Goal: Task Accomplishment & Management: Manage account settings

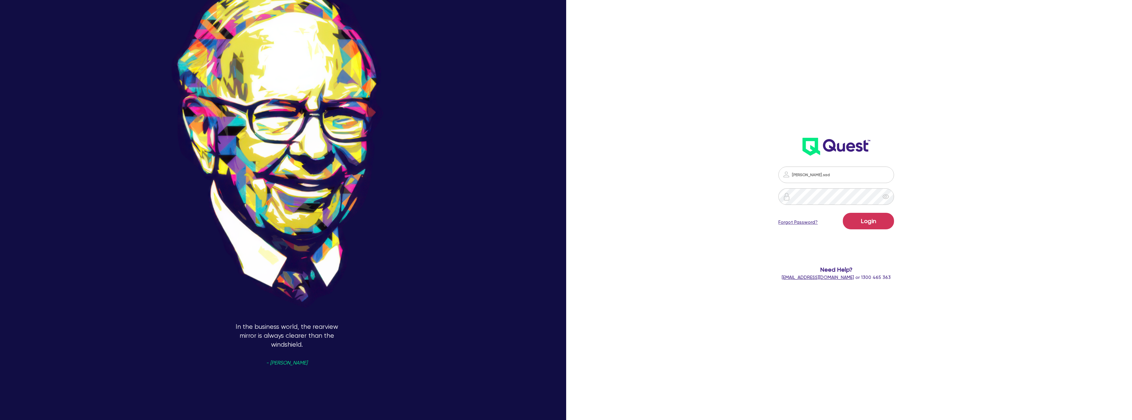
type input "[PERSON_NAME][EMAIL_ADDRESS][PERSON_NAME][DOMAIN_NAME]"
drag, startPoint x: 0, startPoint y: 0, endPoint x: 807, endPoint y: 172, distance: 825.2
click at [807, 172] on input "[PERSON_NAME][EMAIL_ADDRESS][PERSON_NAME][DOMAIN_NAME]" at bounding box center [836, 175] width 116 height 17
click at [741, 181] on div "[PERSON_NAME][EMAIL_ADDRESS][PERSON_NAME][DOMAIN_NAME]" at bounding box center [836, 175] width 321 height 17
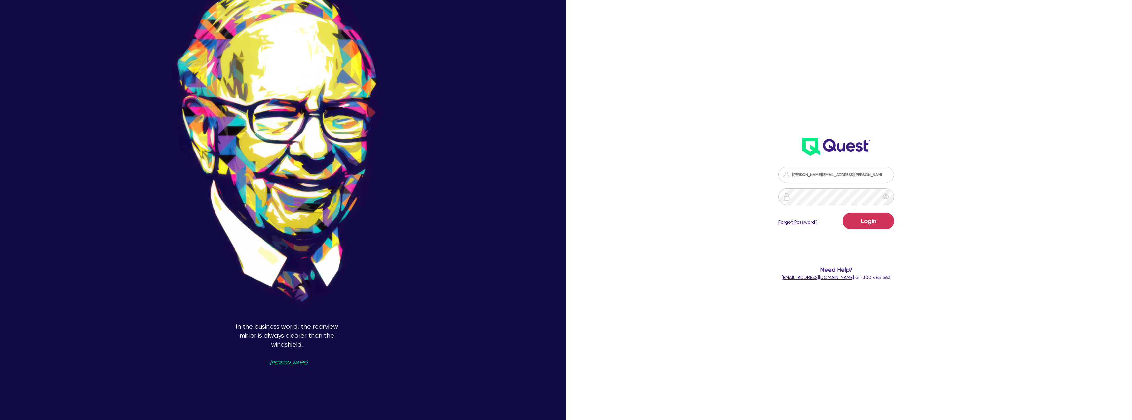
click at [797, 220] on link "Forgot Password?" at bounding box center [797, 222] width 39 height 7
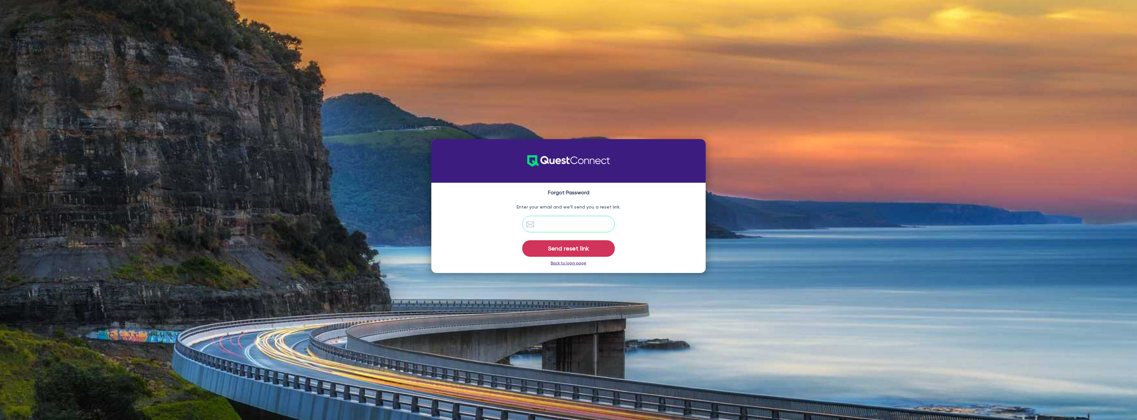
click at [557, 220] on input "email" at bounding box center [568, 224] width 93 height 17
paste input "[PERSON_NAME][EMAIL_ADDRESS][PERSON_NAME][DOMAIN_NAME]"
type input "[PERSON_NAME][EMAIL_ADDRESS][PERSON_NAME][DOMAIN_NAME]"
click at [532, 247] on button "Send reset link" at bounding box center [568, 248] width 93 height 17
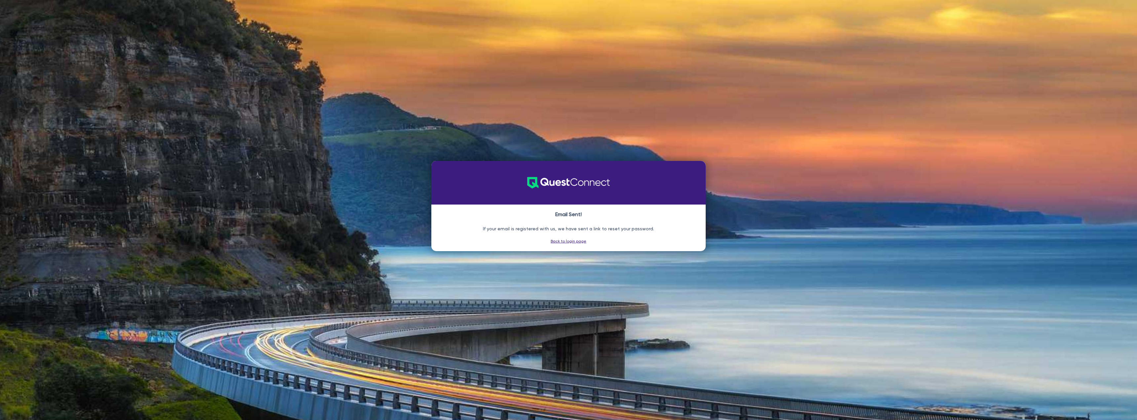
click at [563, 241] on link "Back to login page" at bounding box center [569, 241] width 36 height 5
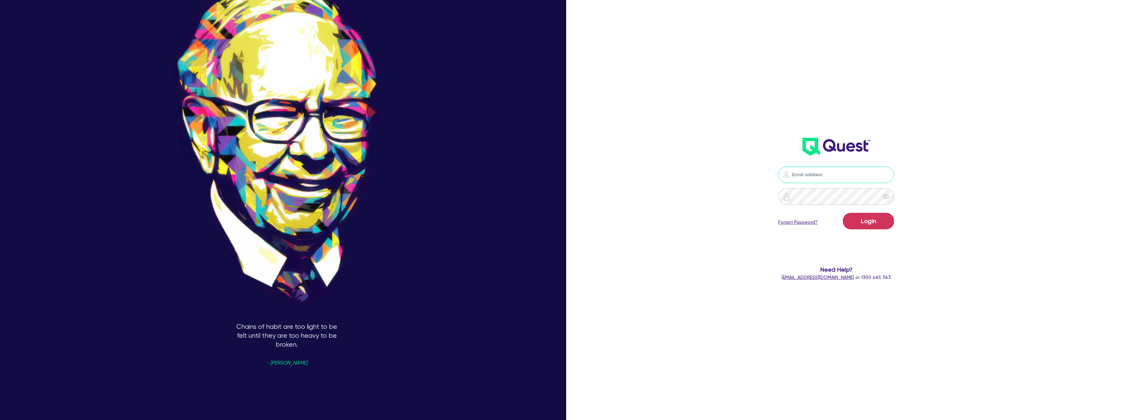
click at [844, 174] on input "email" at bounding box center [836, 175] width 116 height 17
paste input "[PERSON_NAME][EMAIL_ADDRESS][PERSON_NAME][DOMAIN_NAME]"
type input "[PERSON_NAME][EMAIL_ADDRESS][PERSON_NAME][DOMAIN_NAME]"
